Goal: Transaction & Acquisition: Book appointment/travel/reservation

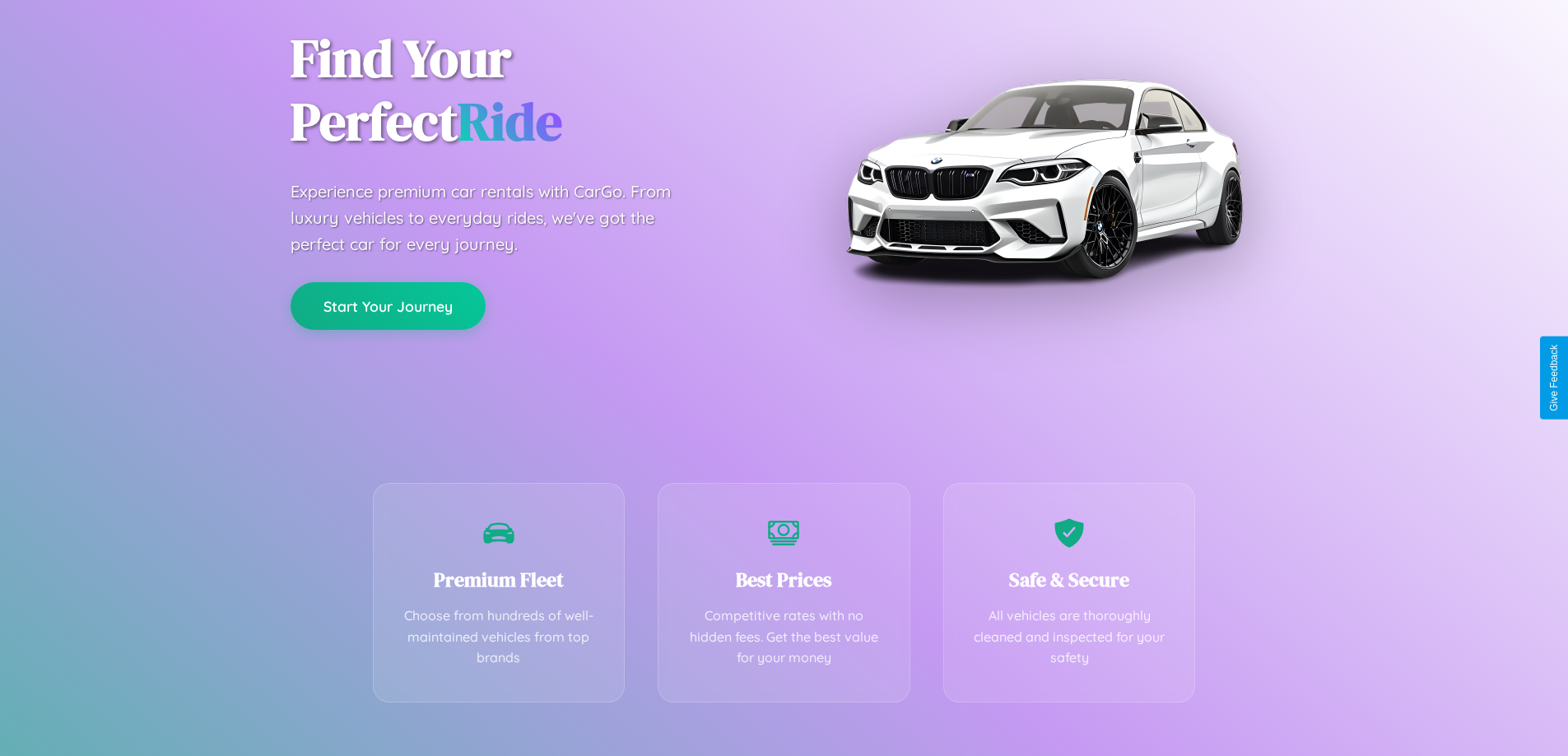
scroll to position [325, 0]
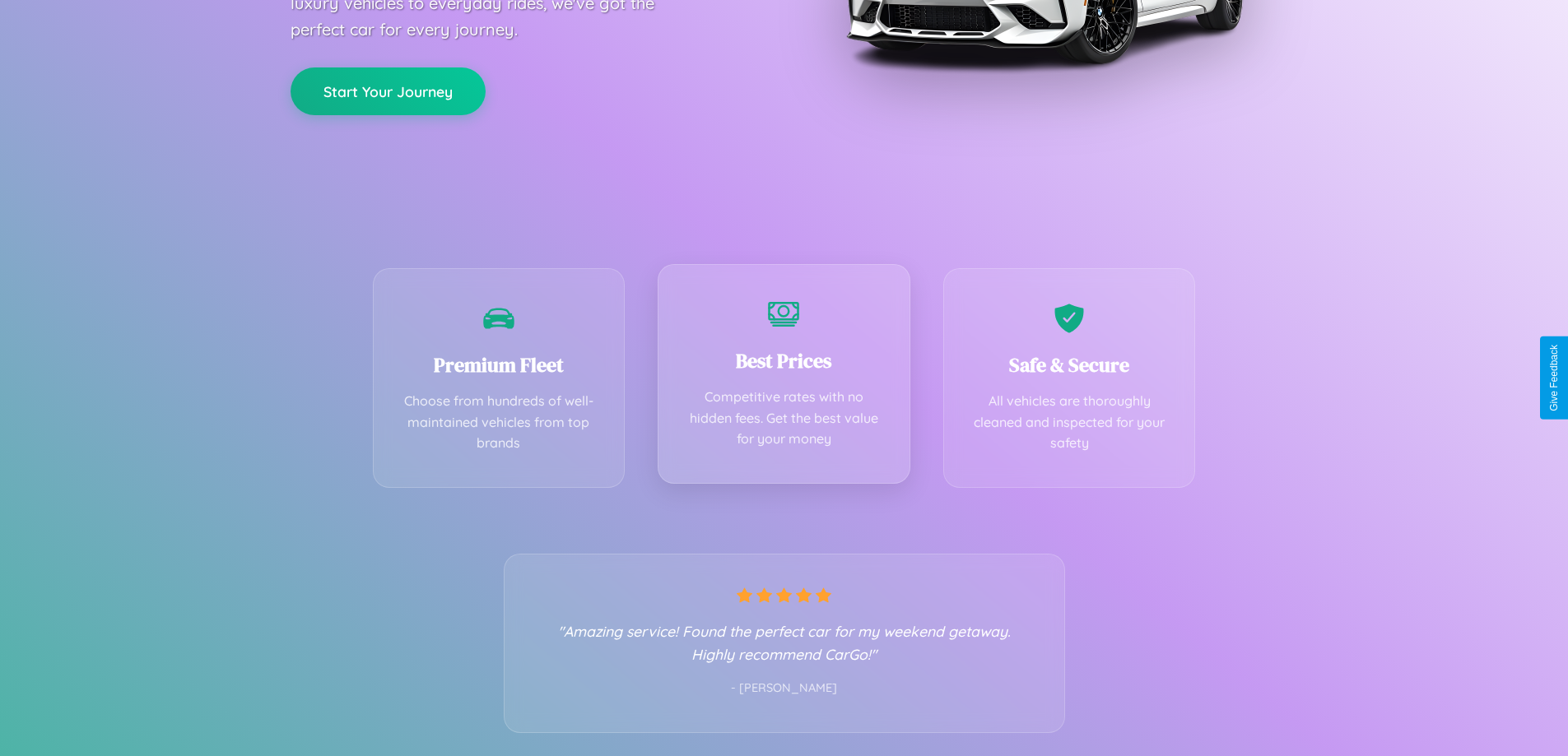
click at [784, 378] on div "Best Prices Competitive rates with no hidden fees. Get the best value for your …" at bounding box center [784, 374] width 252 height 220
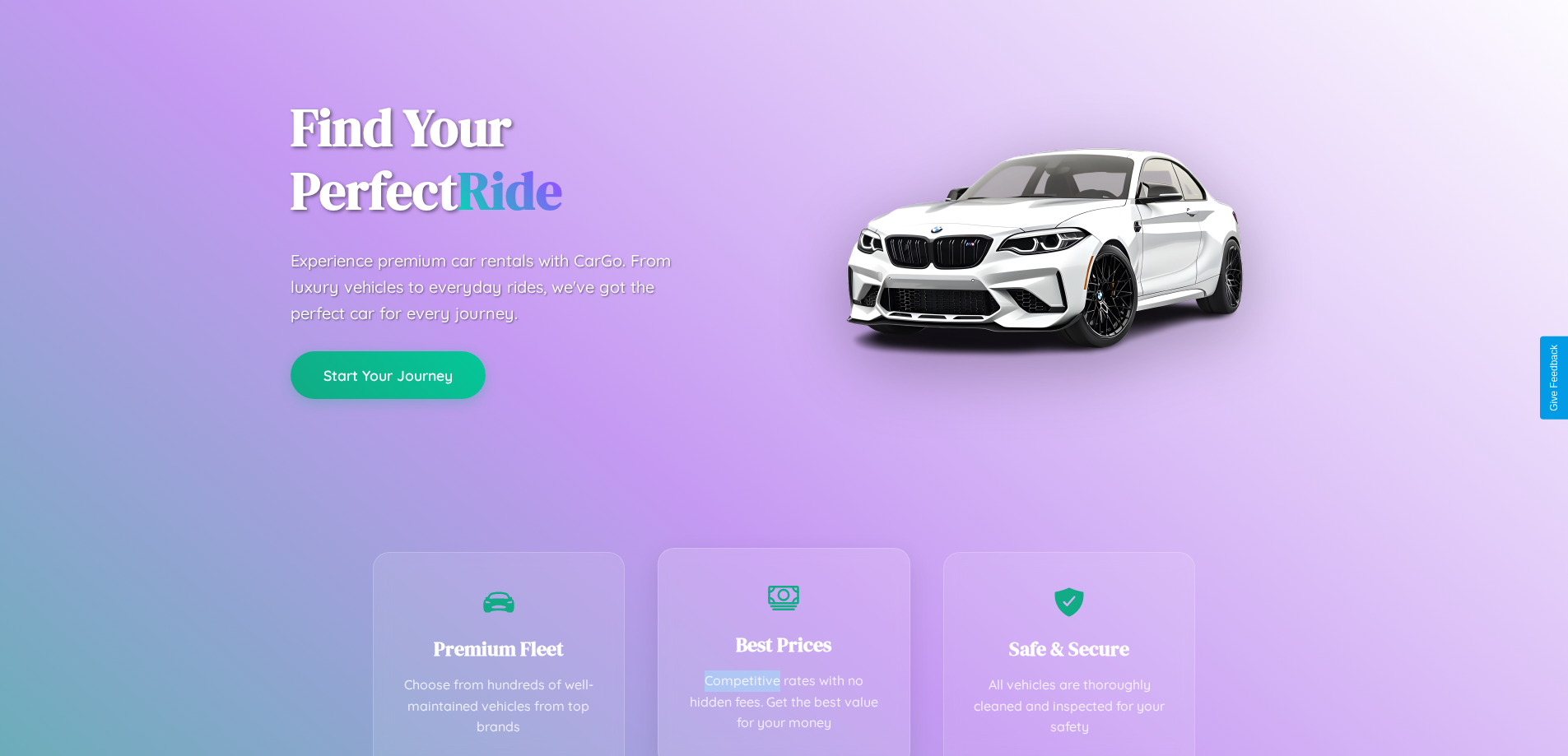
scroll to position [0, 0]
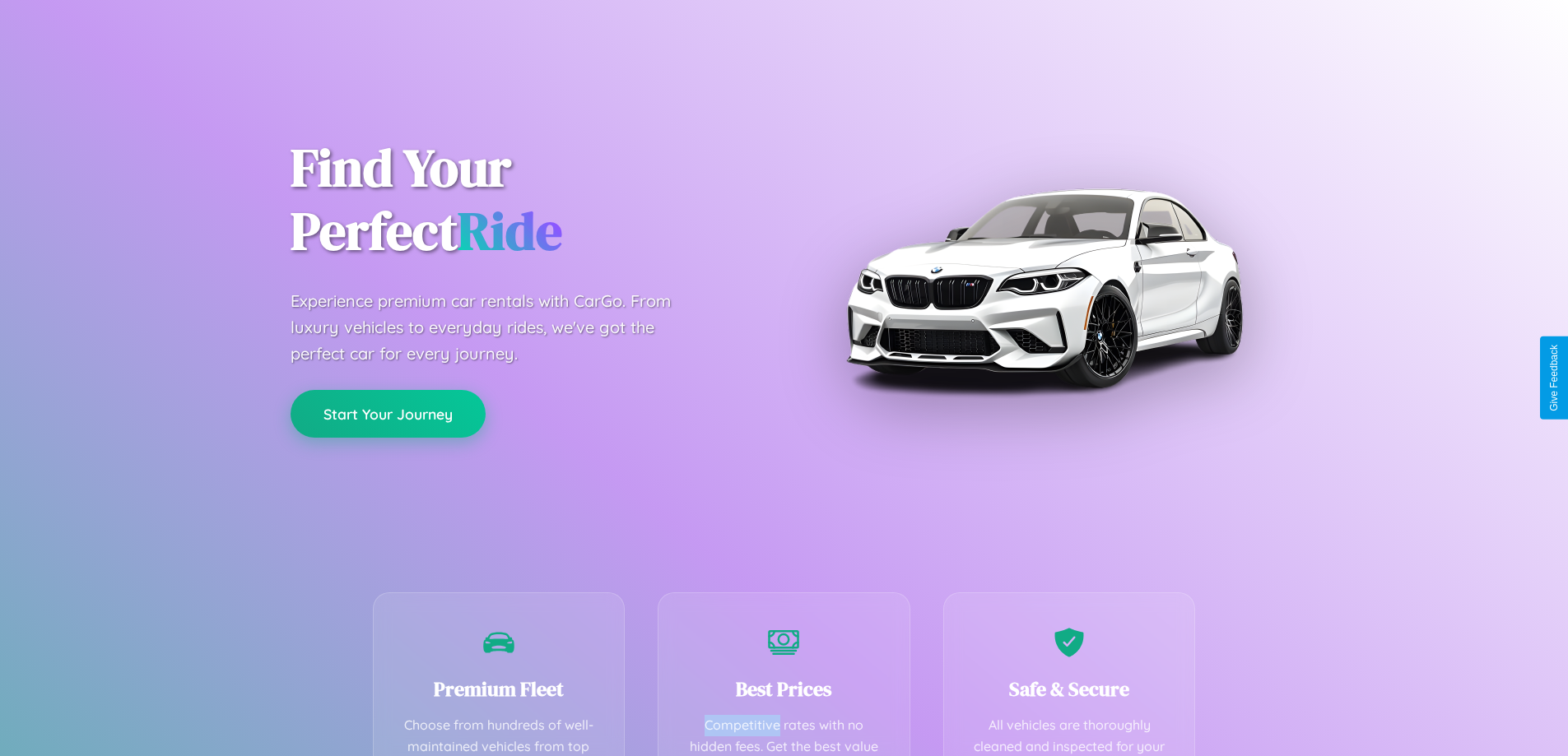
click at [388, 414] on button "Start Your Journey" at bounding box center [388, 414] width 195 height 47
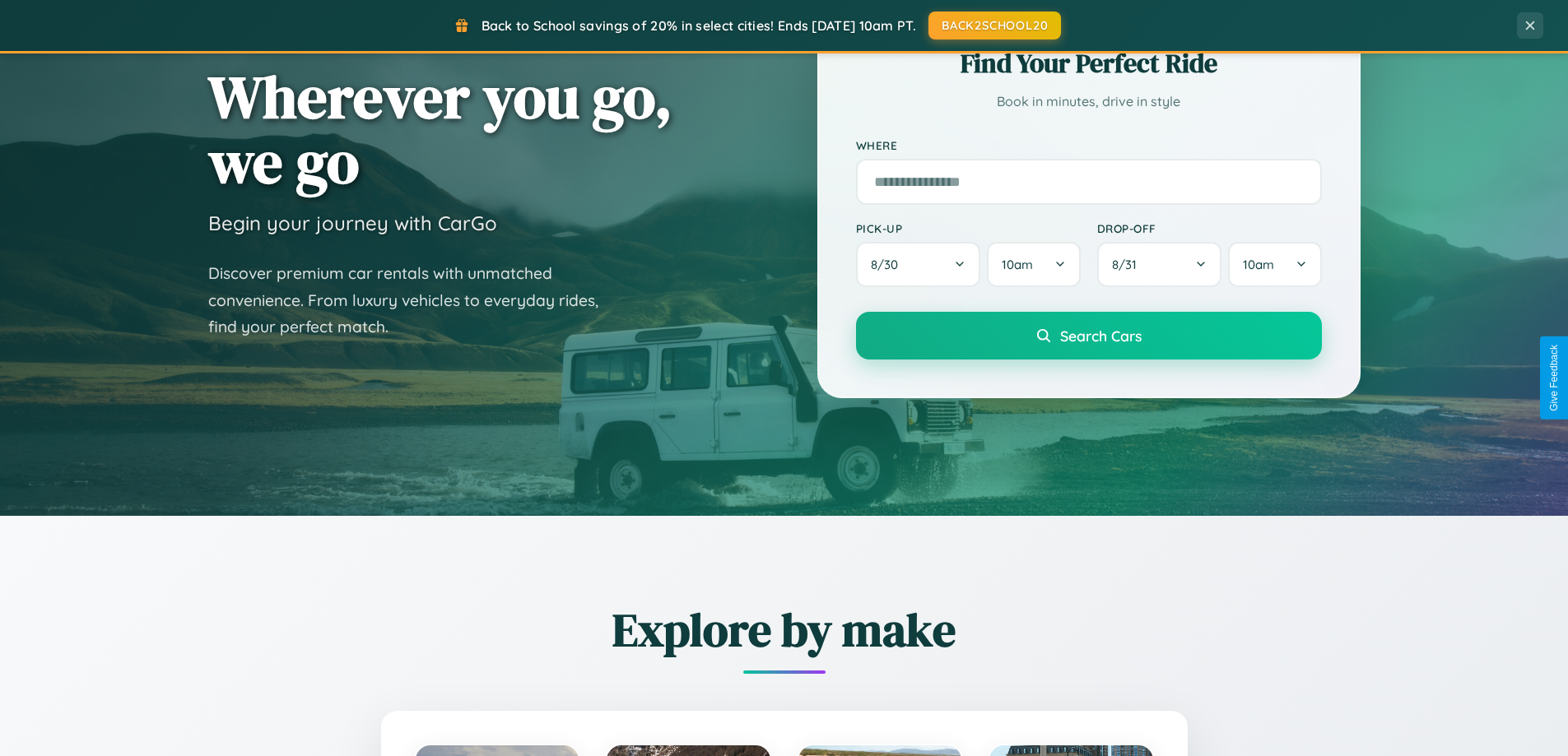
scroll to position [710, 0]
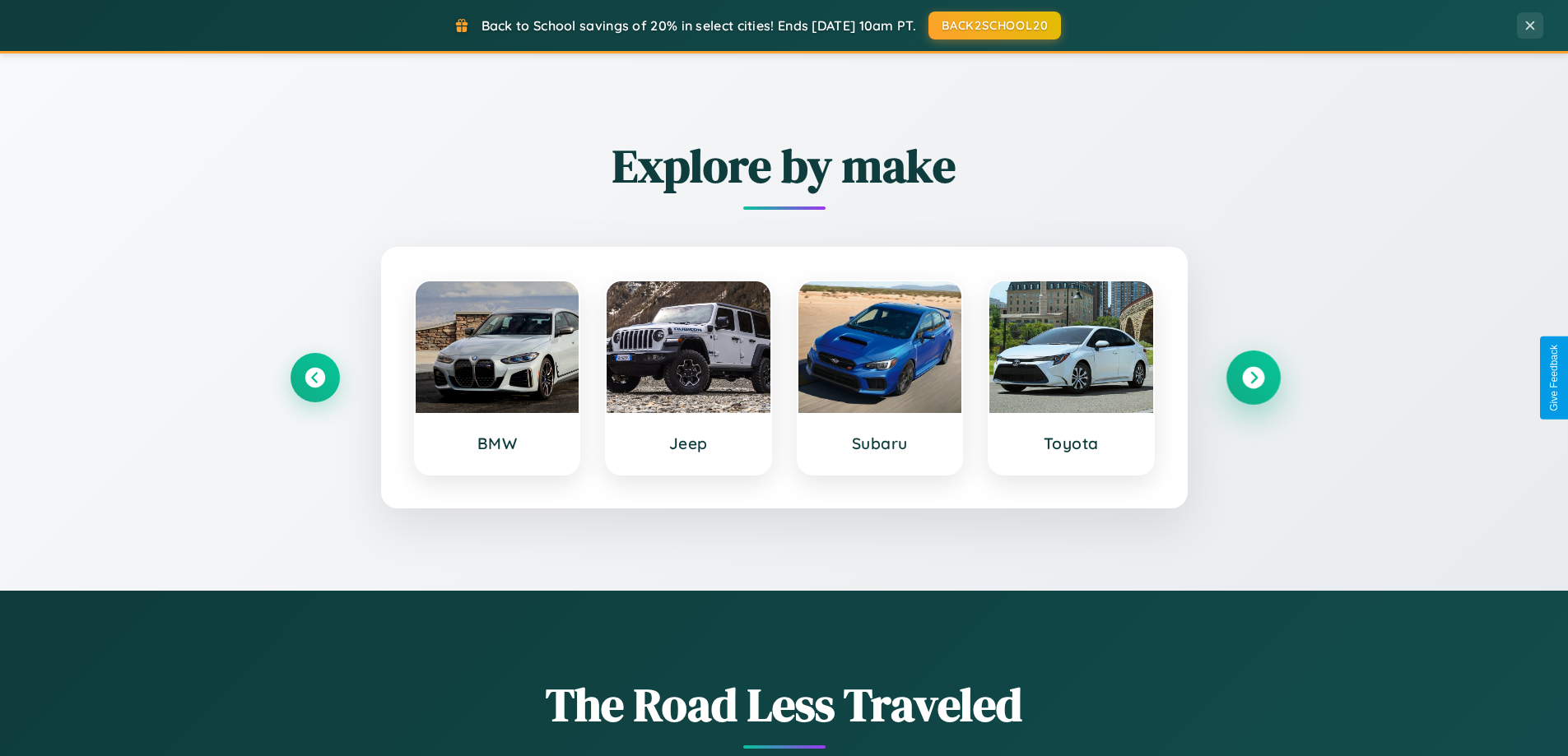
click at [1253, 378] on icon at bounding box center [1253, 378] width 22 height 22
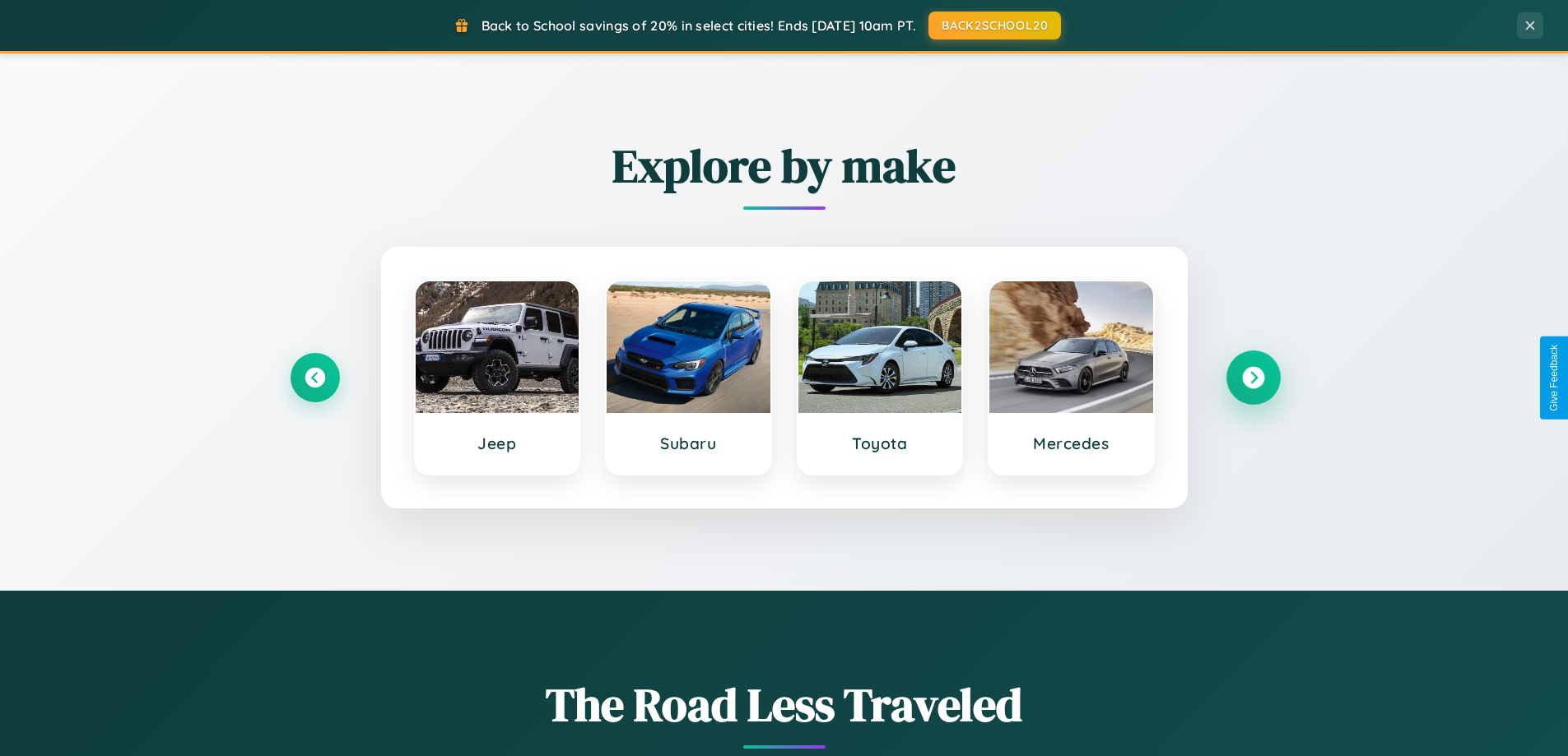
click at [1253, 378] on icon at bounding box center [1253, 378] width 22 height 22
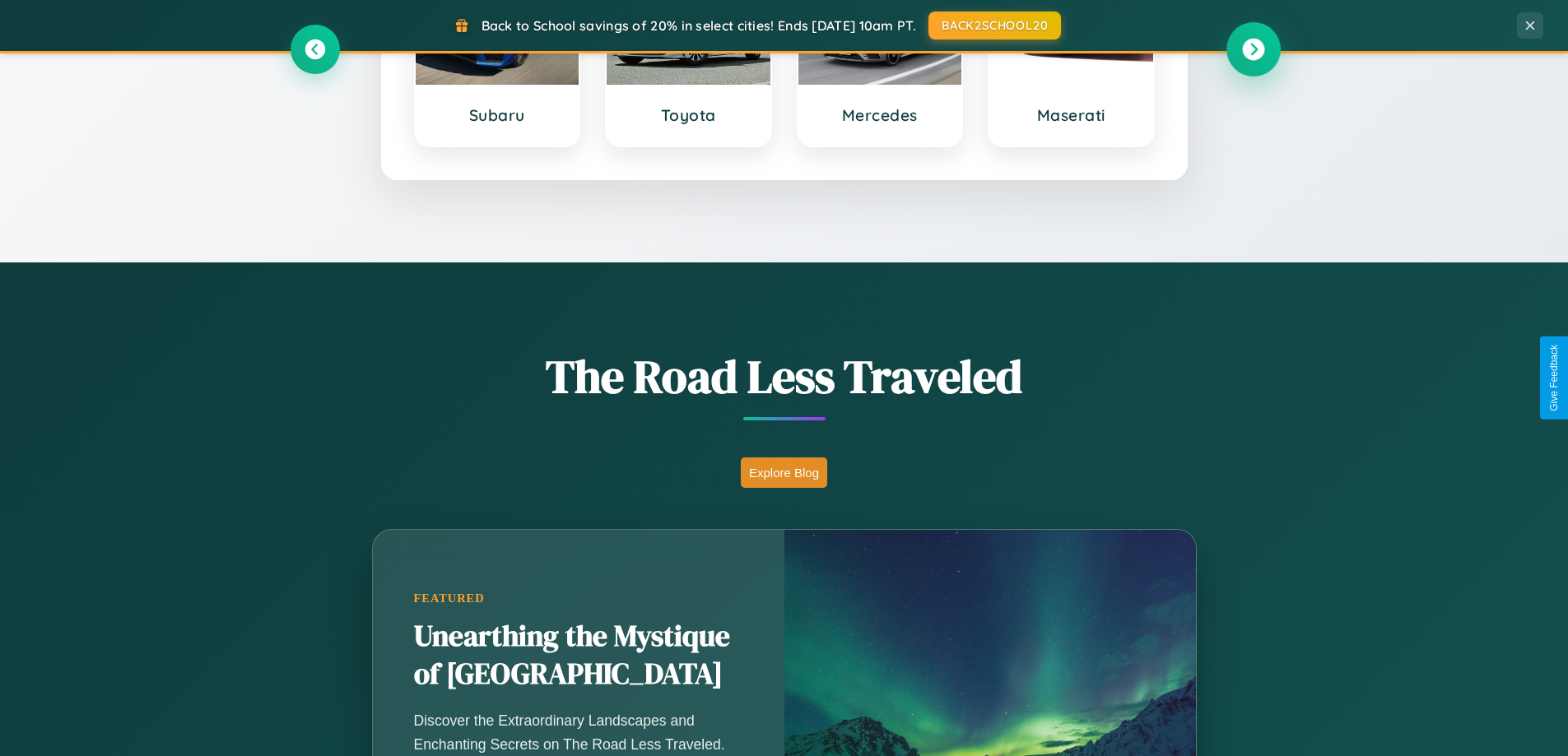
scroll to position [2645, 0]
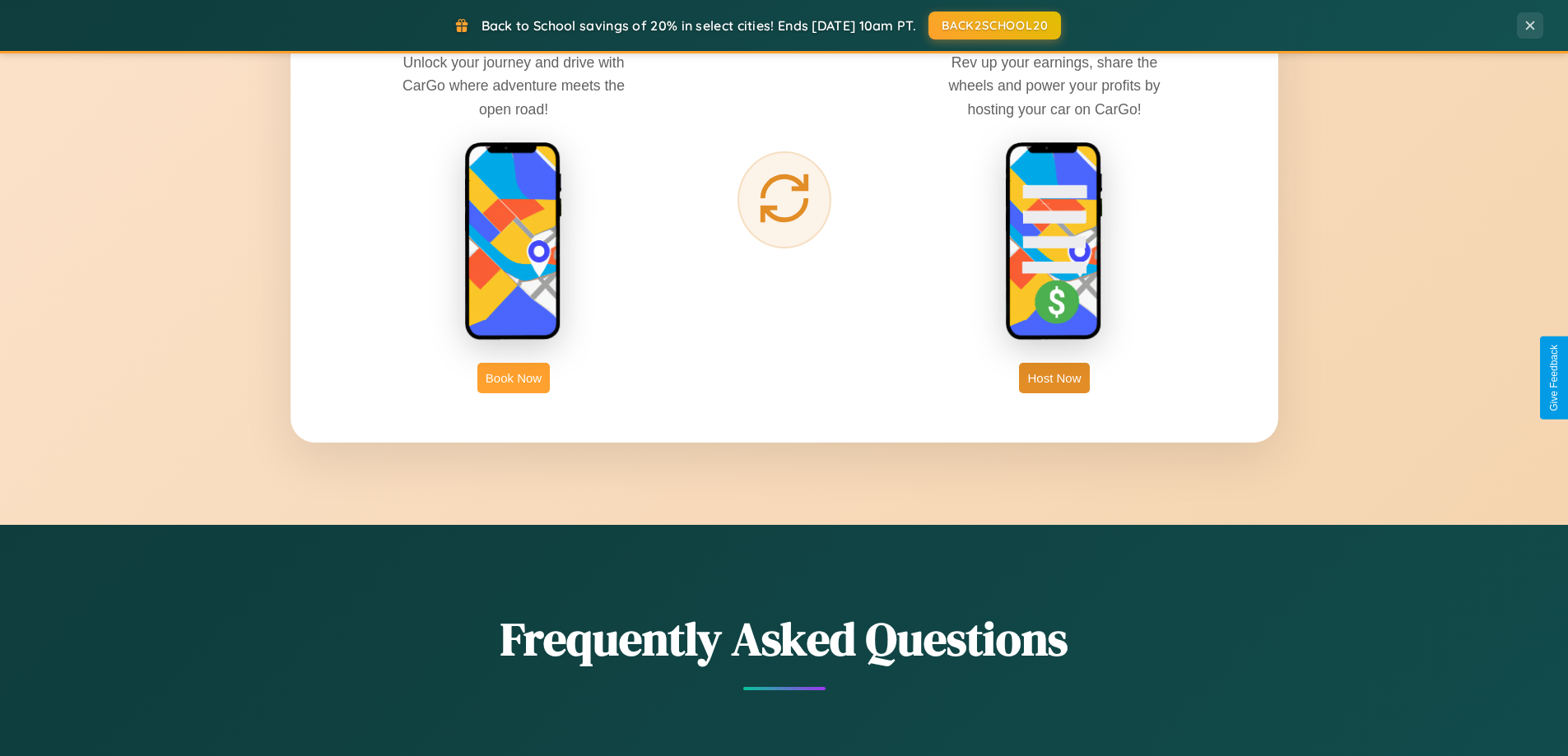
click at [514, 378] on button "Book Now" at bounding box center [514, 378] width 72 height 31
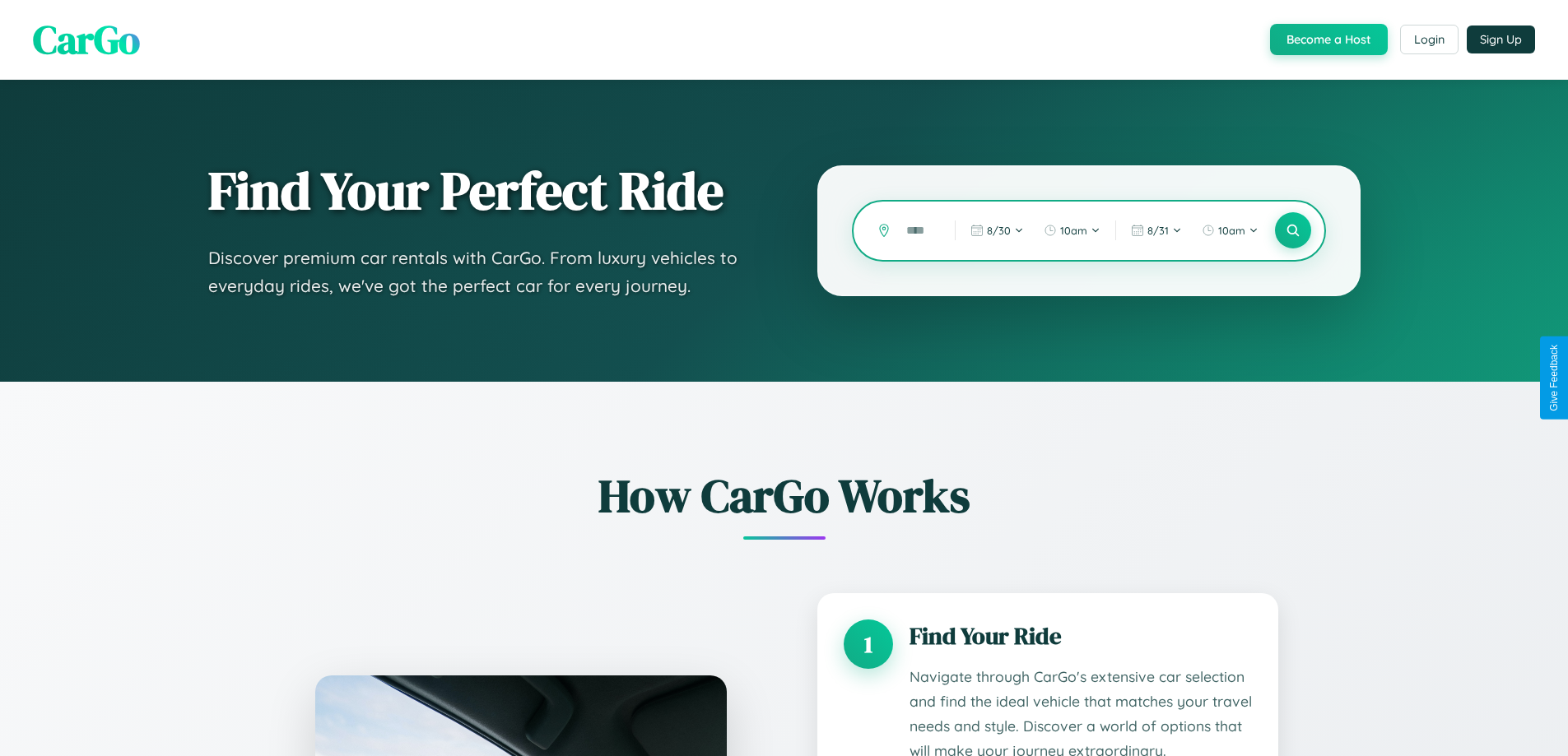
click at [919, 230] on input "text" at bounding box center [918, 230] width 40 height 29
type input "*"
click at [1292, 230] on icon at bounding box center [1292, 230] width 16 height 16
